Goal: Navigation & Orientation: Find specific page/section

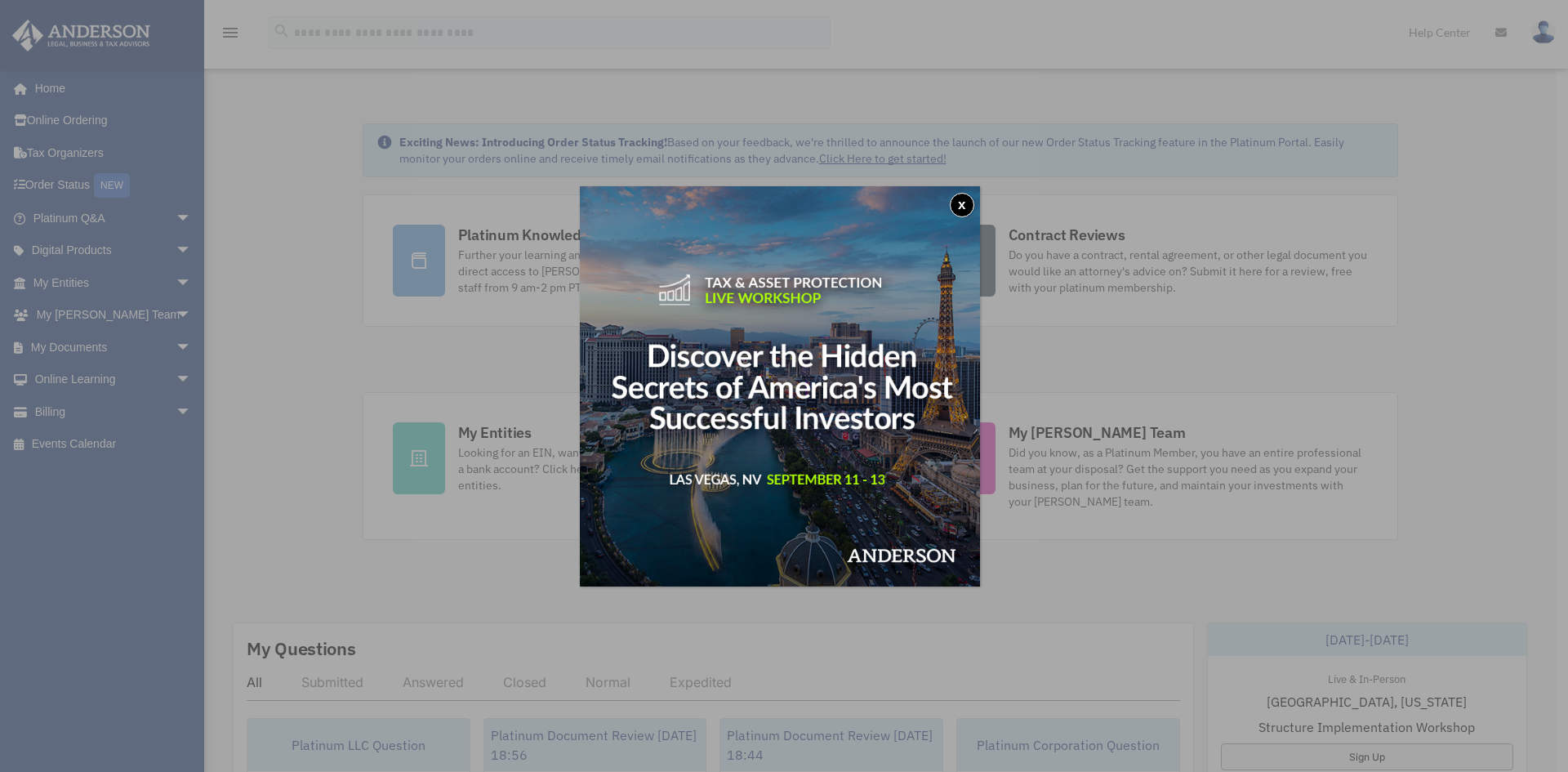
click at [964, 201] on button "x" at bounding box center [962, 204] width 24 height 24
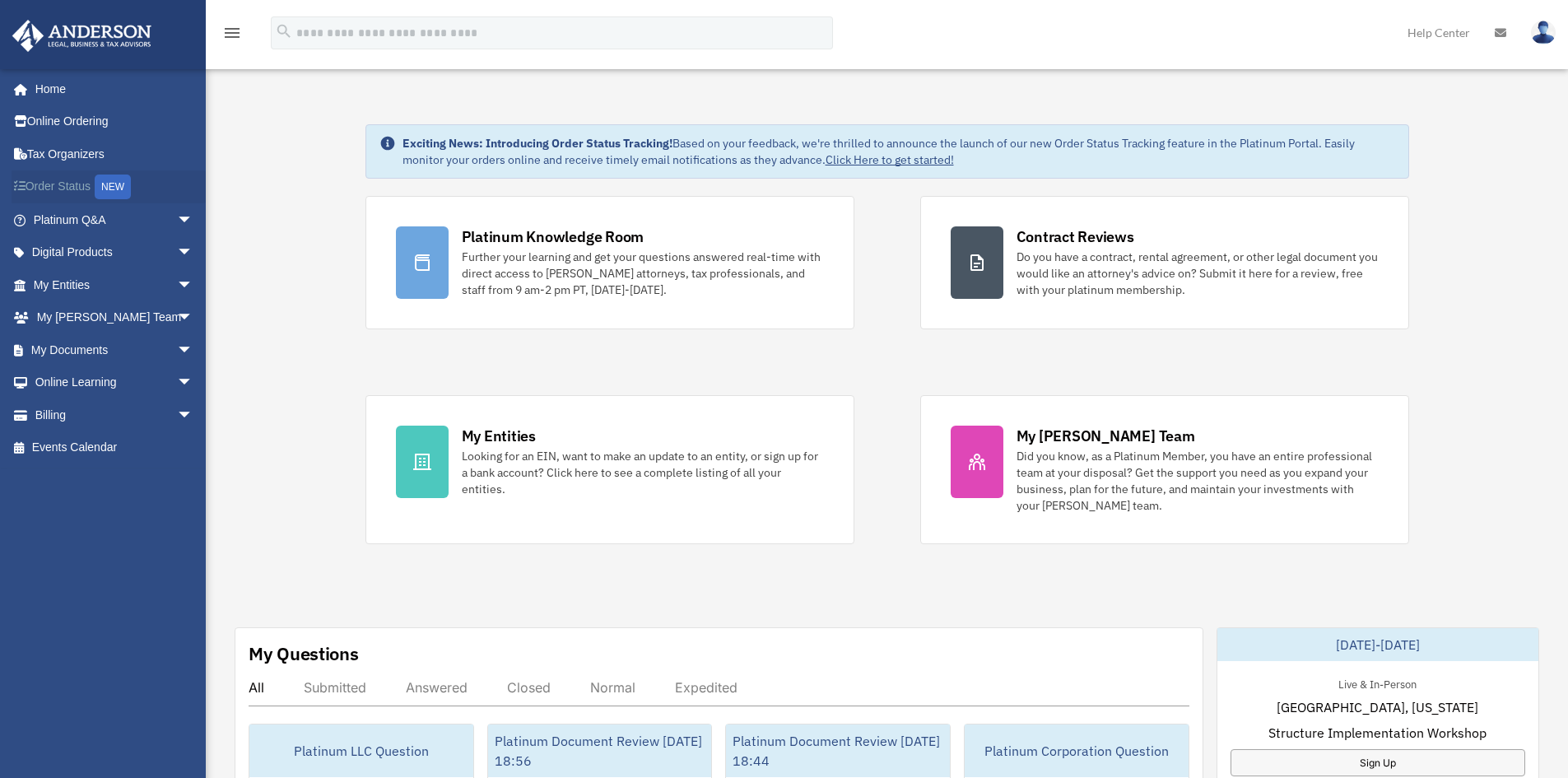
click at [117, 184] on div "NEW" at bounding box center [112, 186] width 36 height 24
click at [177, 286] on span "arrow_drop_down" at bounding box center [193, 285] width 33 height 34
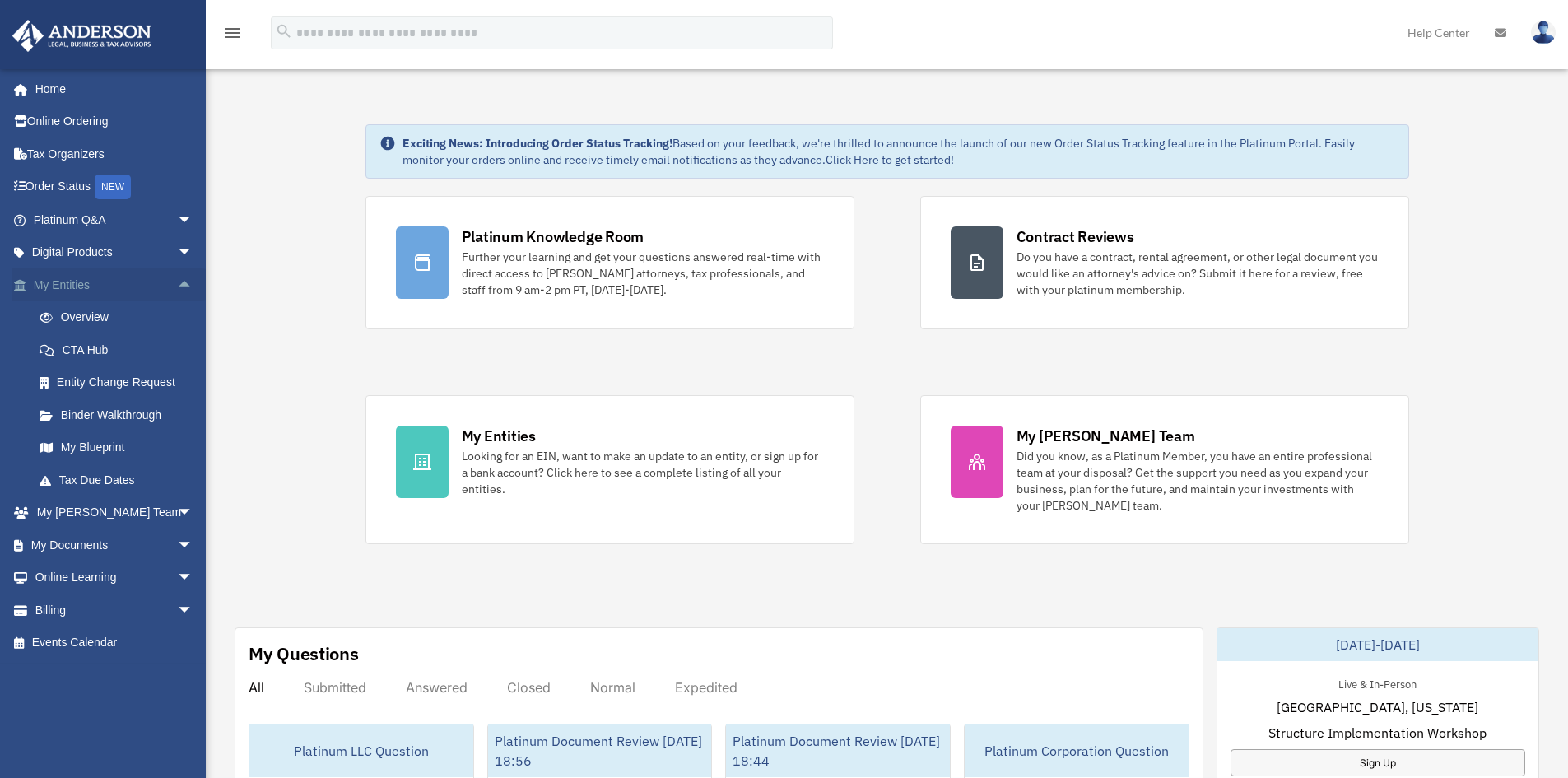
click at [177, 286] on span "arrow_drop_up" at bounding box center [193, 285] width 33 height 34
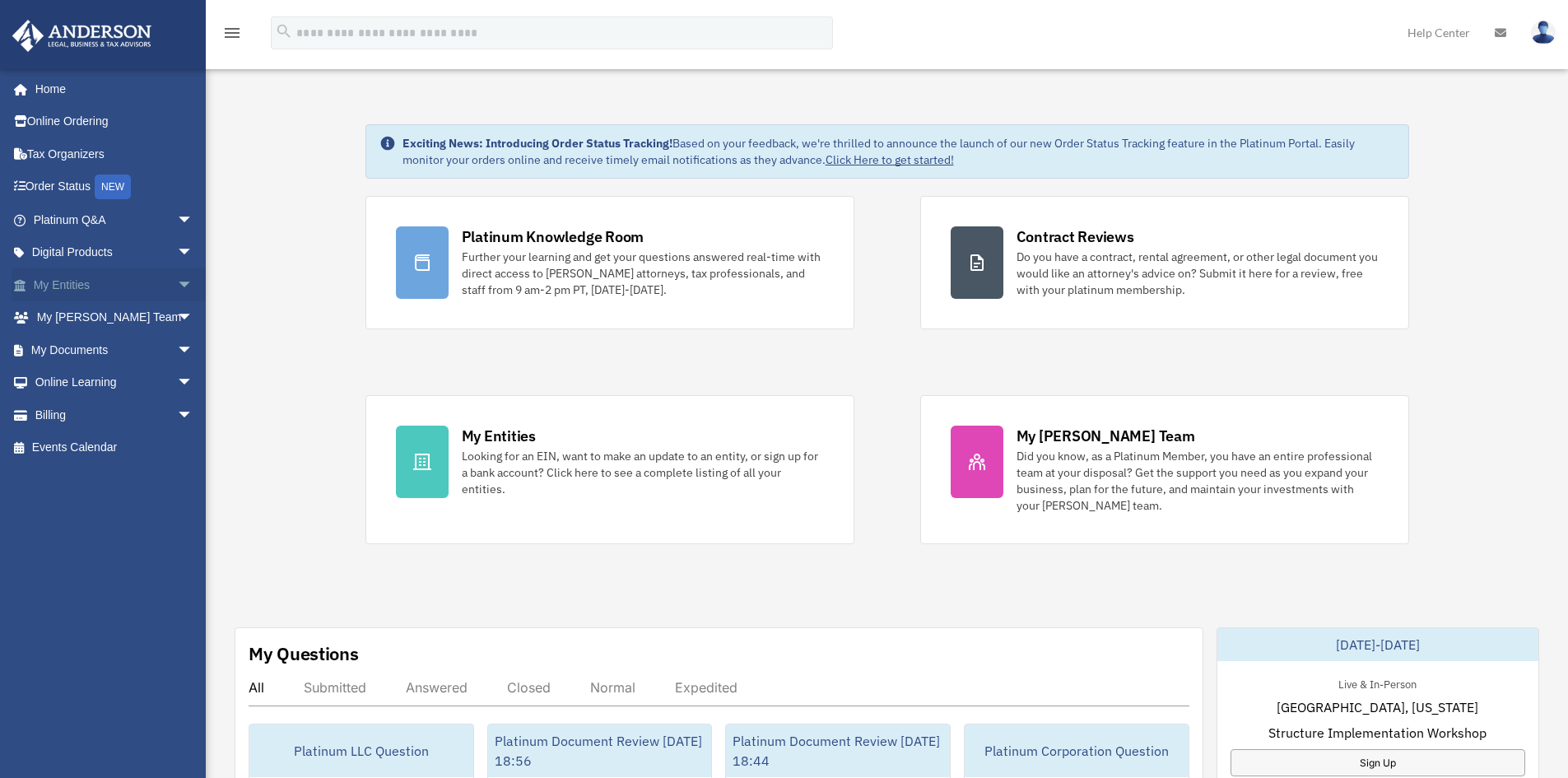
click at [177, 286] on span "arrow_drop_down" at bounding box center [193, 285] width 33 height 34
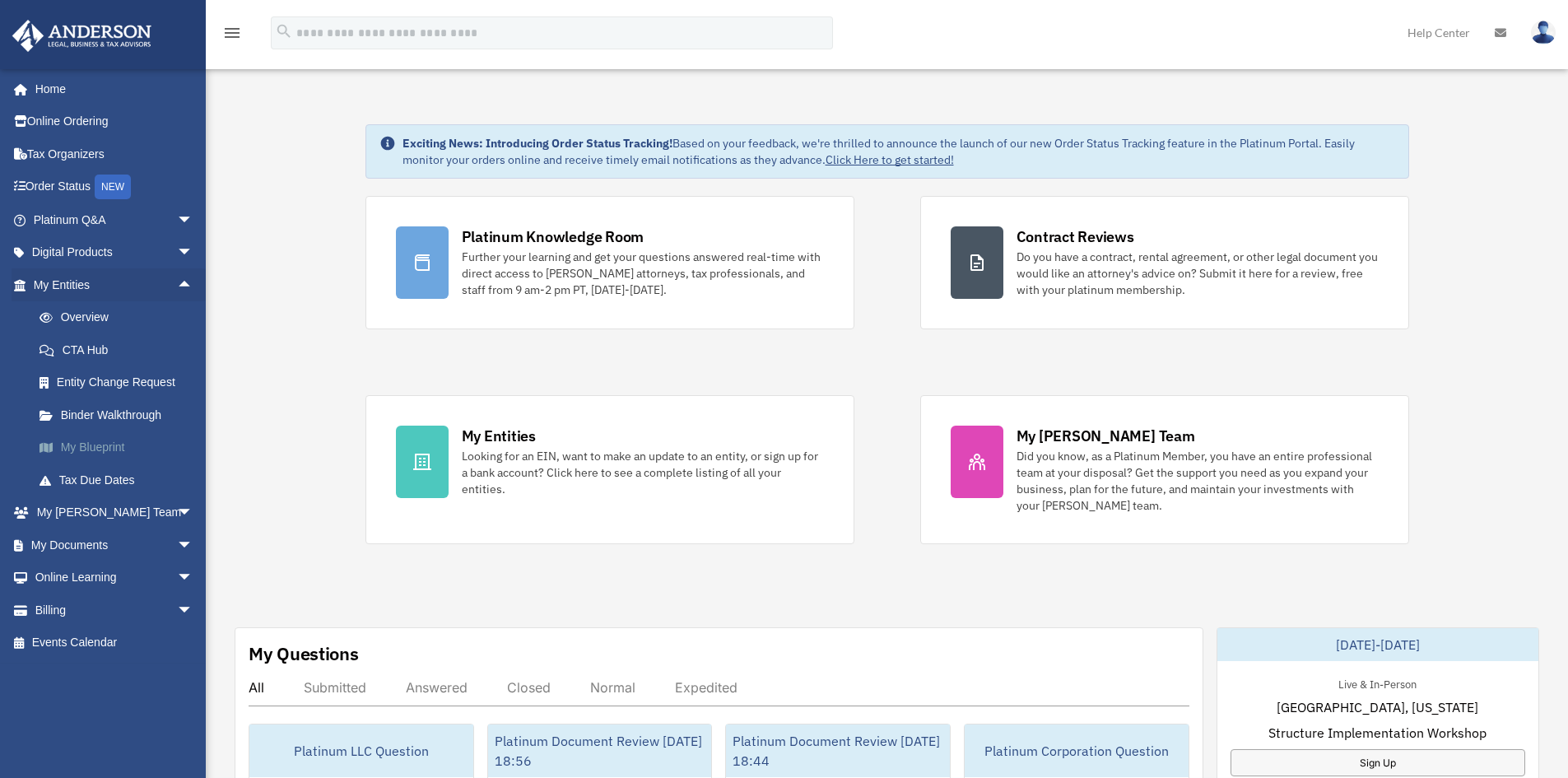
click at [92, 453] on link "My Blueprint" at bounding box center [121, 448] width 195 height 33
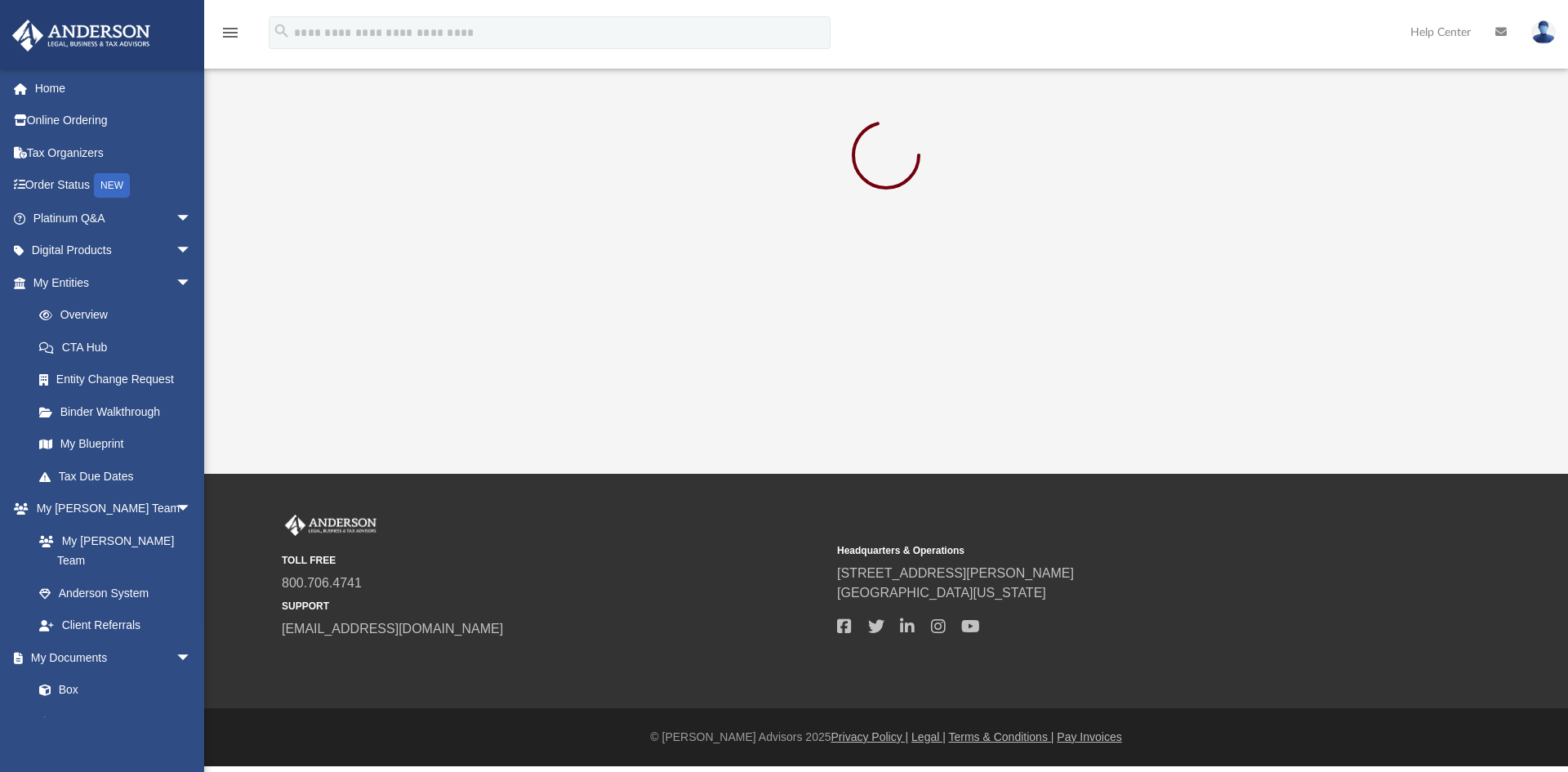
click at [580, 557] on small "TOLL FREE" at bounding box center [554, 560] width 544 height 15
click at [424, 303] on div "App [EMAIL_ADDRESS][DOMAIN_NAME] Sign Out [EMAIL_ADDRESS][DOMAIN_NAME] Home Onl…" at bounding box center [784, 236] width 1568 height 474
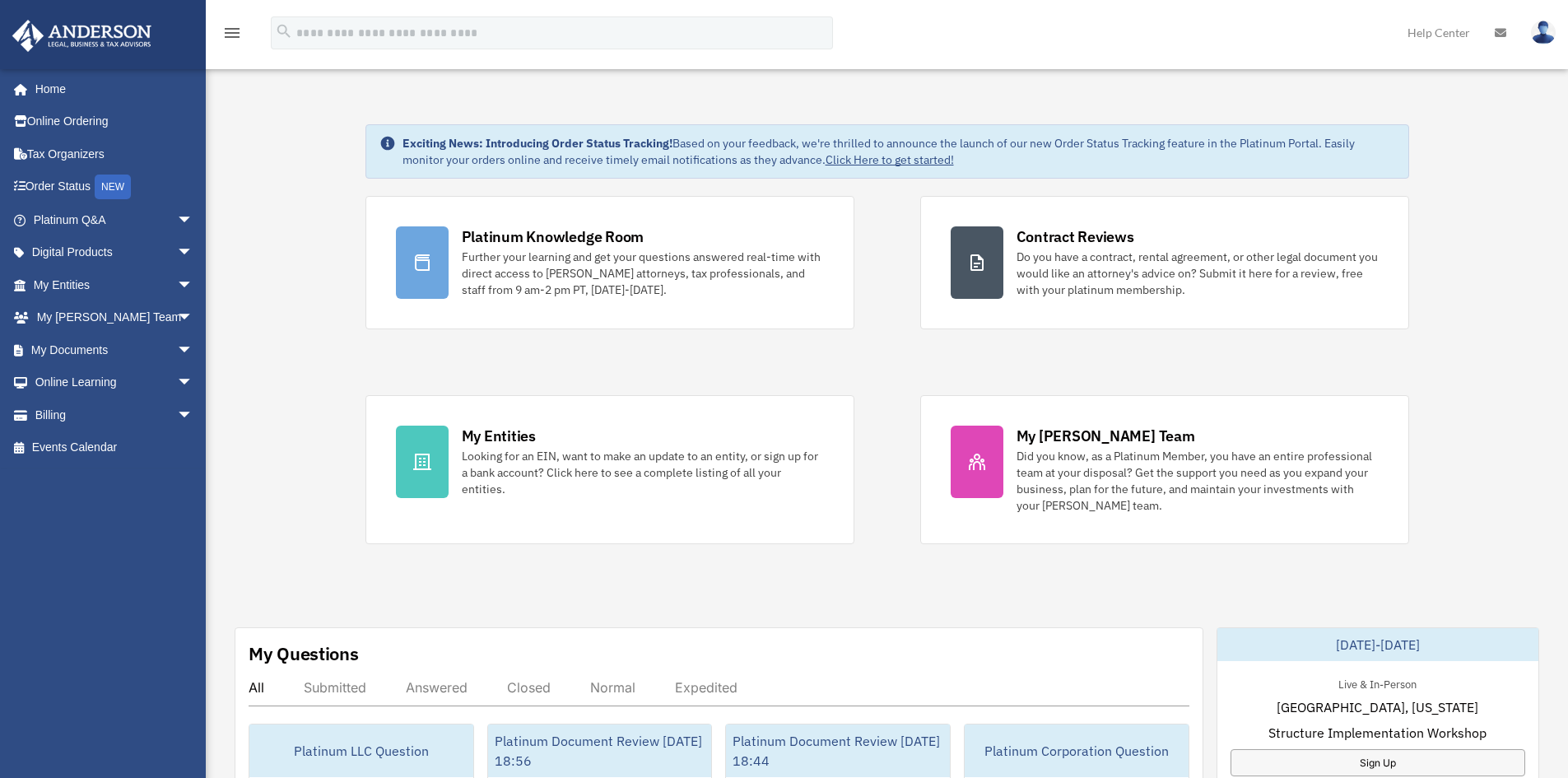
click at [51, 90] on link "Home" at bounding box center [115, 89] width 207 height 33
click at [52, 184] on link "Order Status NEW" at bounding box center [115, 187] width 207 height 34
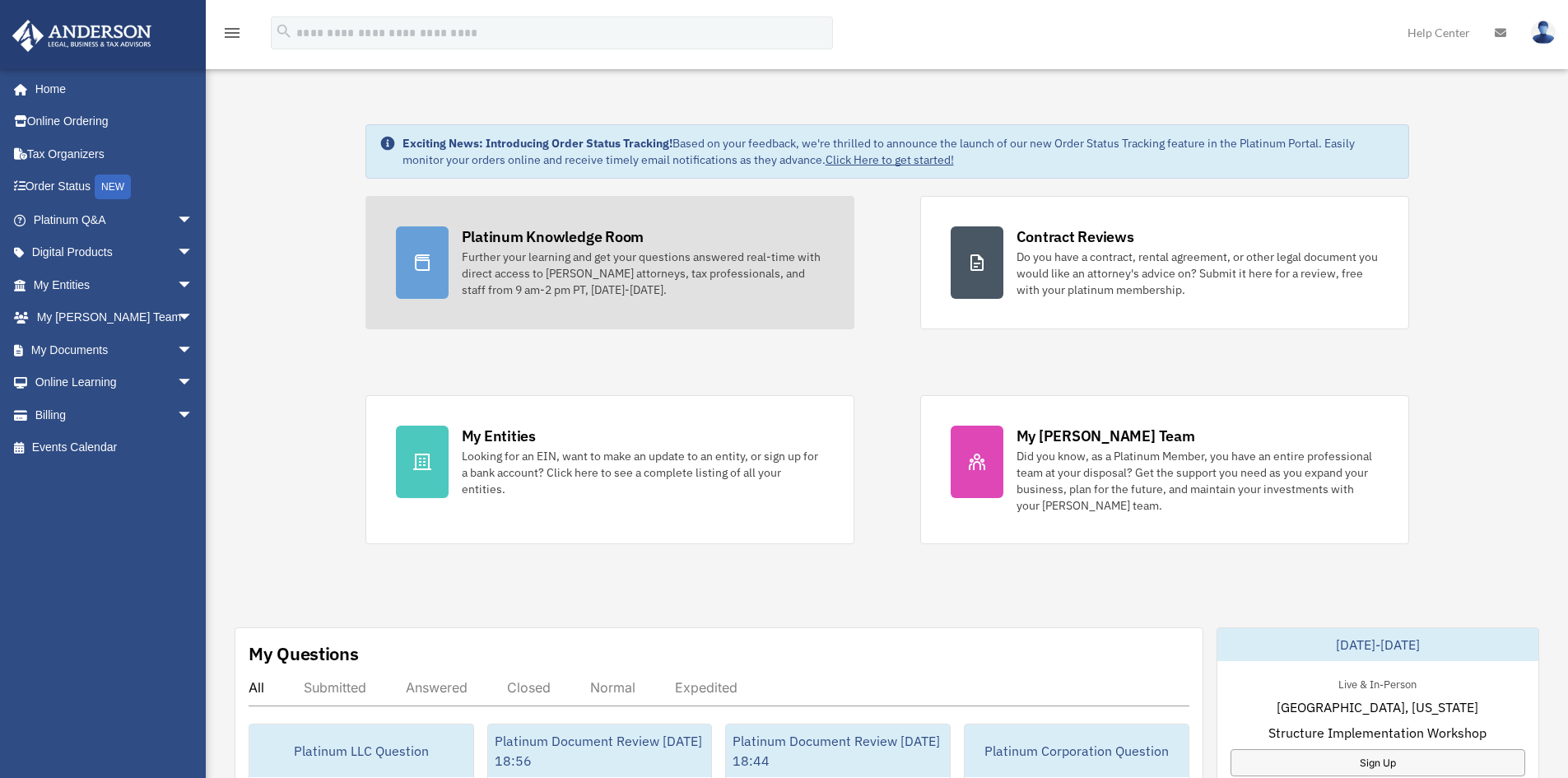
click at [528, 234] on div "Platinum Knowledge Room" at bounding box center [553, 236] width 183 height 20
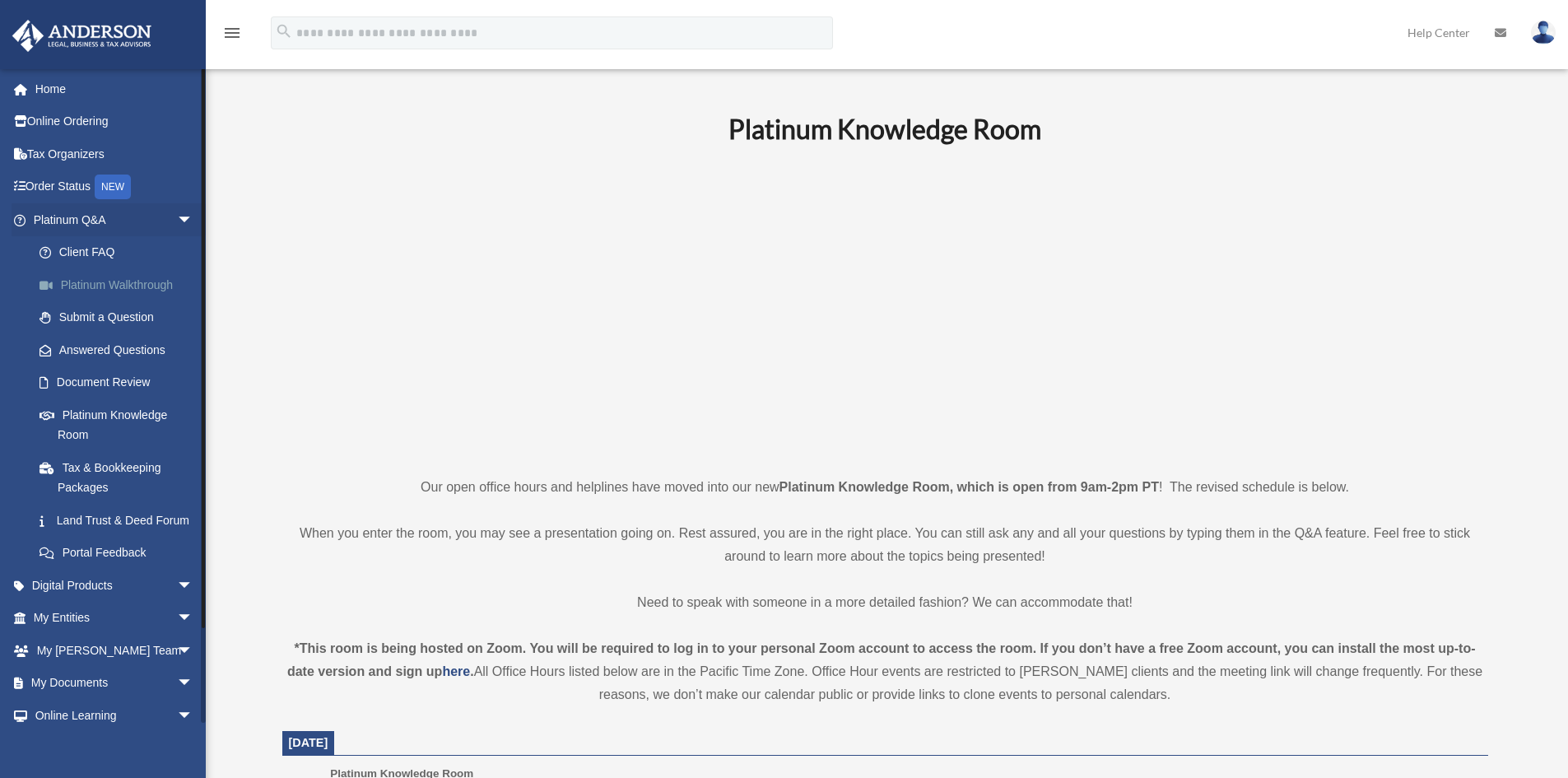
click at [92, 281] on link "Platinum Walkthrough" at bounding box center [121, 285] width 195 height 33
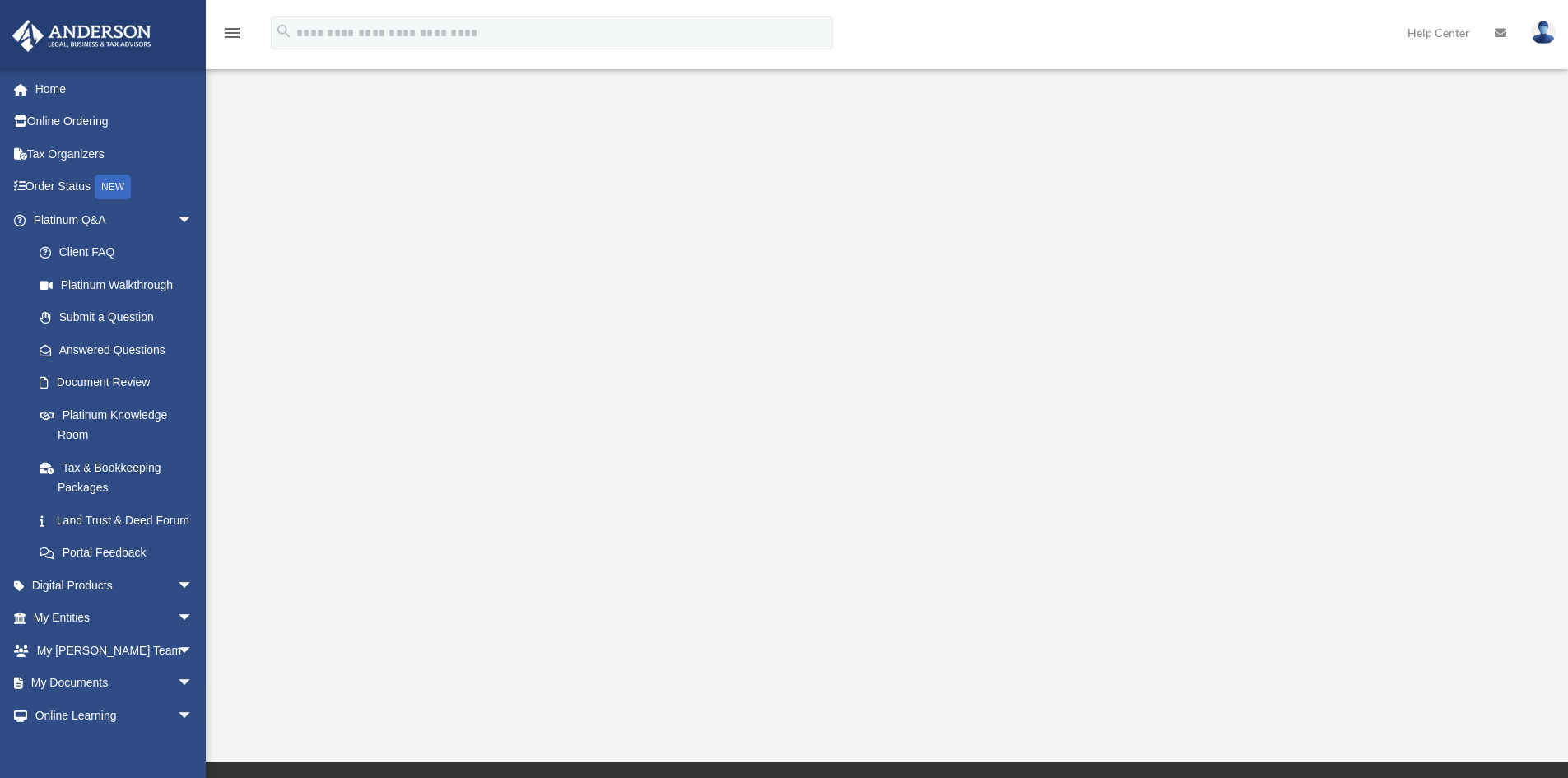
click at [333, 551] on div "<span data-mce-type="bookmark" style="display: inline-block; width: 0px; overfl…" at bounding box center [886, 395] width 1231 height 568
click at [34, 89] on link "Home" at bounding box center [115, 89] width 207 height 33
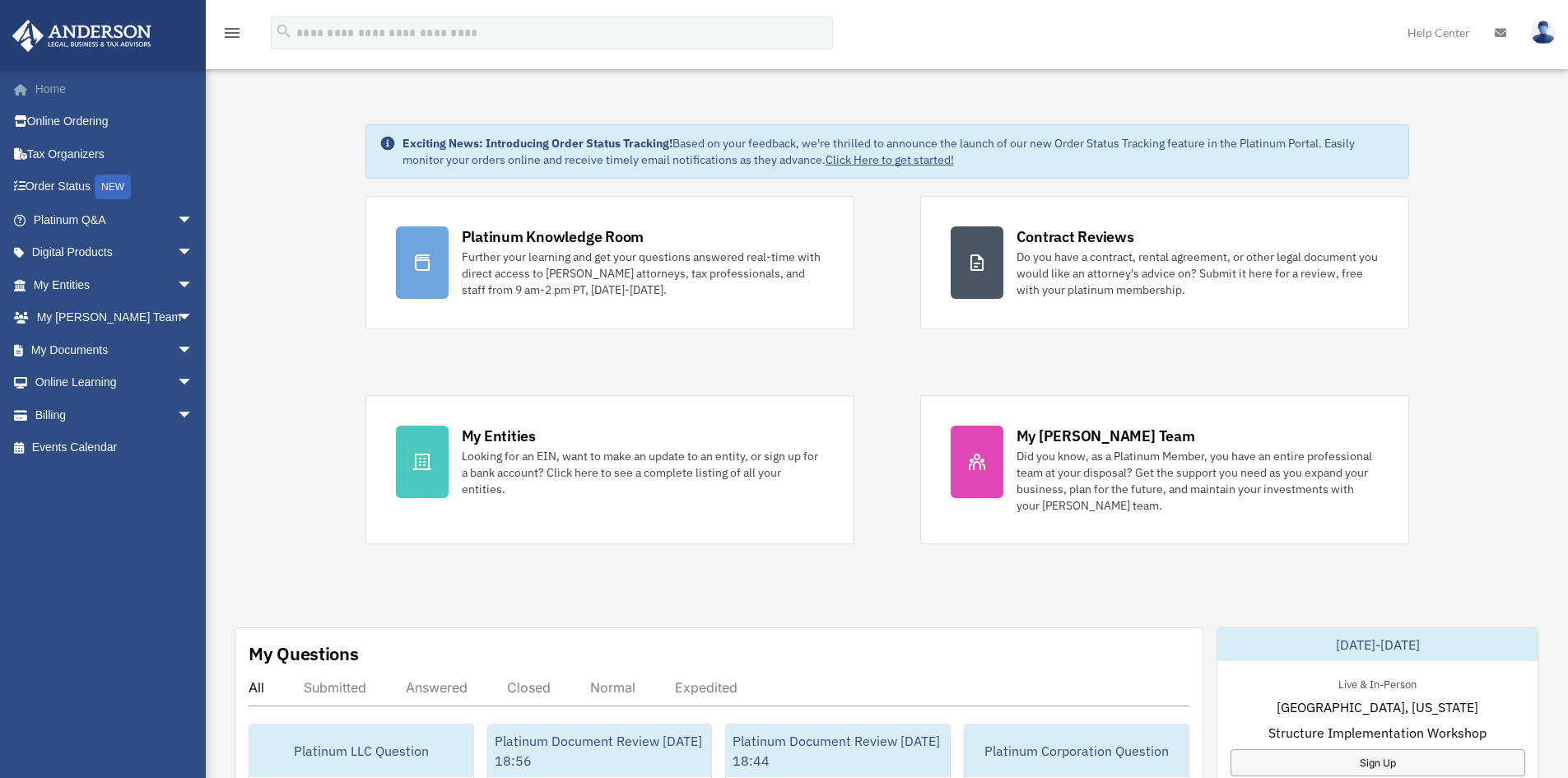
click at [44, 92] on link "Home" at bounding box center [115, 89] width 207 height 33
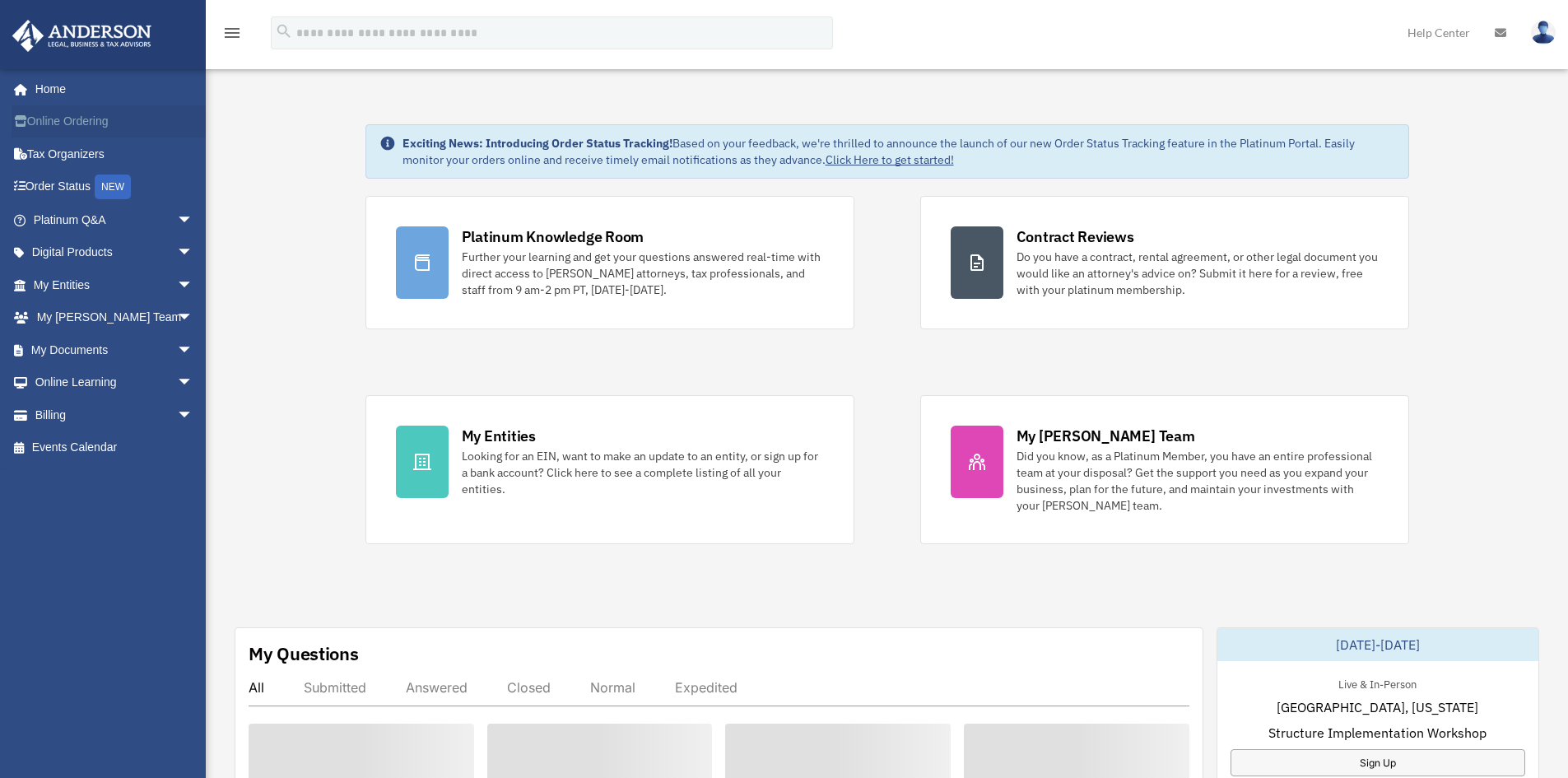
click at [83, 122] on link "Online Ordering" at bounding box center [115, 122] width 207 height 33
